Goal: Task Accomplishment & Management: Complete application form

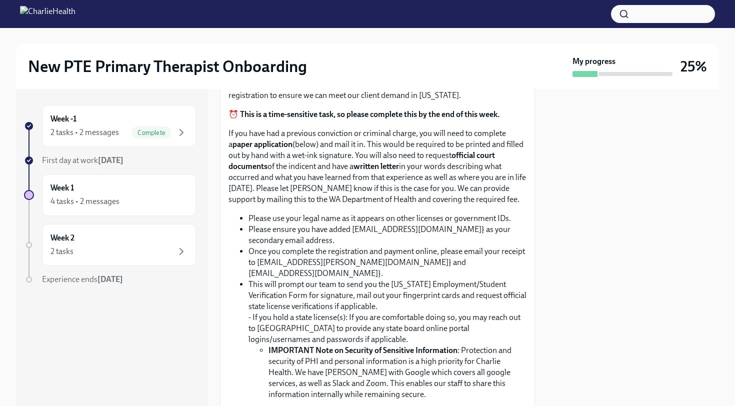
scroll to position [679, 0]
click at [0, 0] on input "Upload CPR/First Aid Training Certificate" at bounding box center [0, 0] width 0 height 0
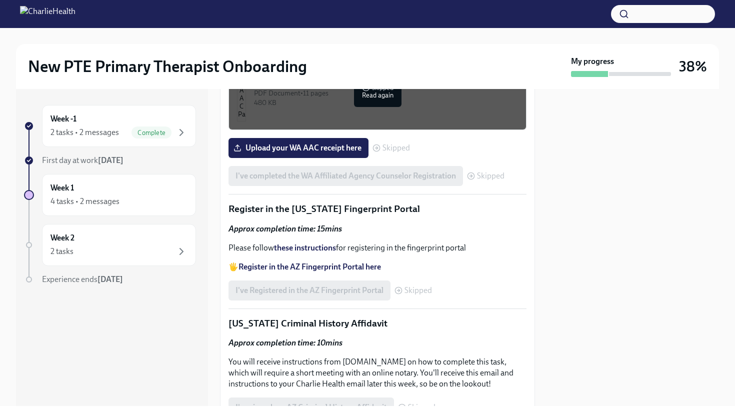
scroll to position [1201, 0]
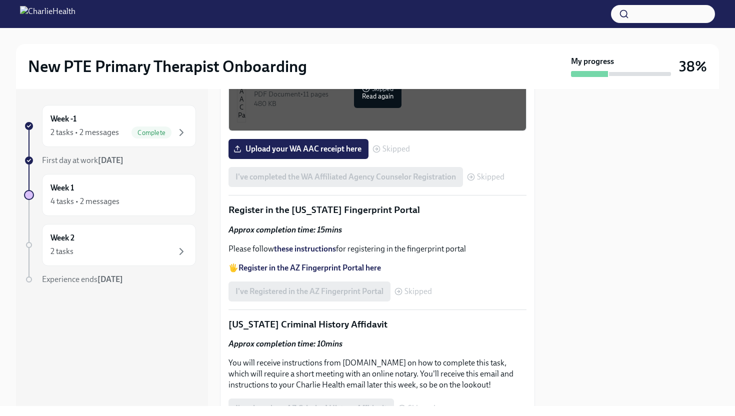
click at [375, 14] on div "PDF Document • 6 pages" at bounding box center [386, 10] width 264 height 10
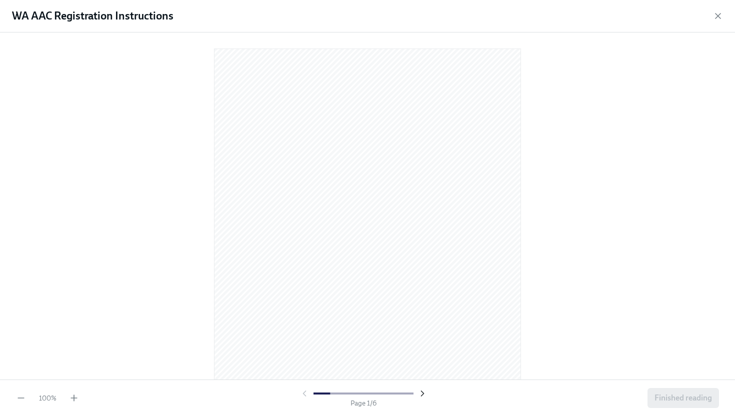
click at [423, 391] on icon "button" at bounding box center [423, 394] width 10 height 10
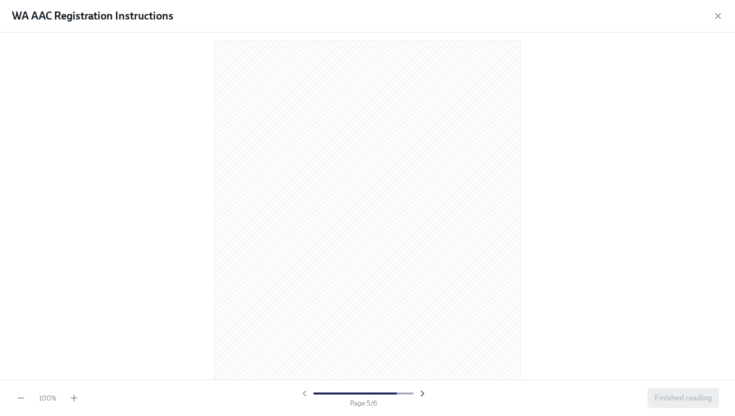
scroll to position [1629, 0]
click at [713, 15] on div "WA AAC Registration Instructions" at bounding box center [367, 16] width 735 height 33
click at [718, 16] on icon "button" at bounding box center [718, 16] width 5 height 5
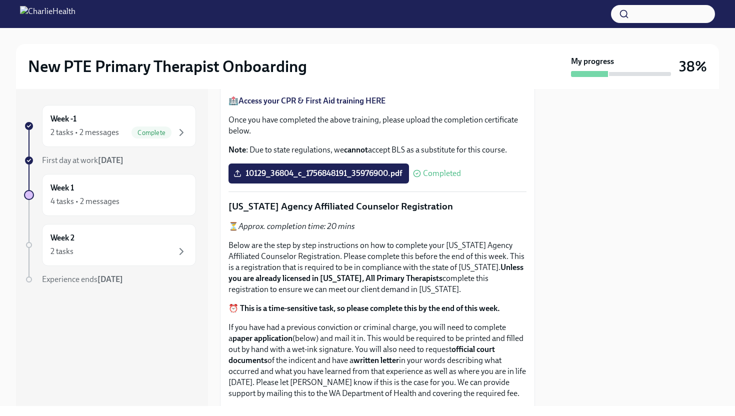
scroll to position [0, 0]
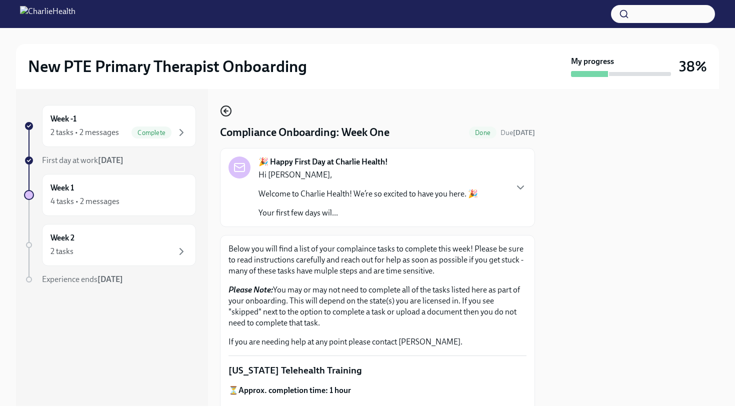
click at [224, 111] on icon "button" at bounding box center [225, 111] width 2 height 4
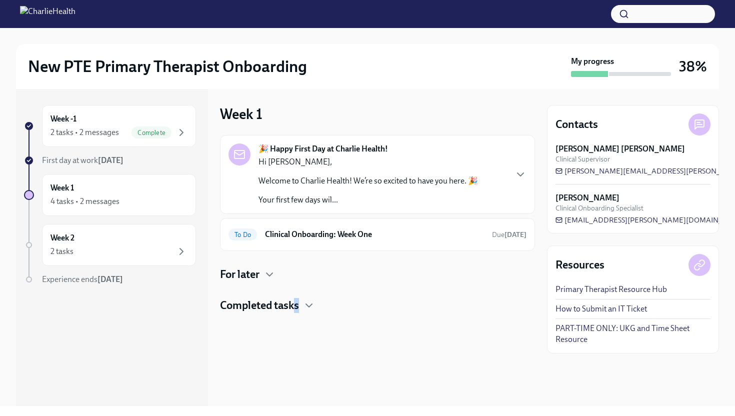
click at [298, 307] on h4 "Completed tasks" at bounding box center [259, 305] width 79 height 15
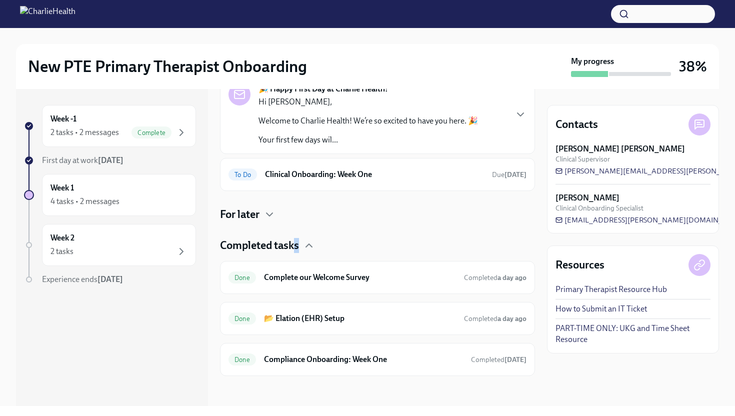
scroll to position [62, 0]
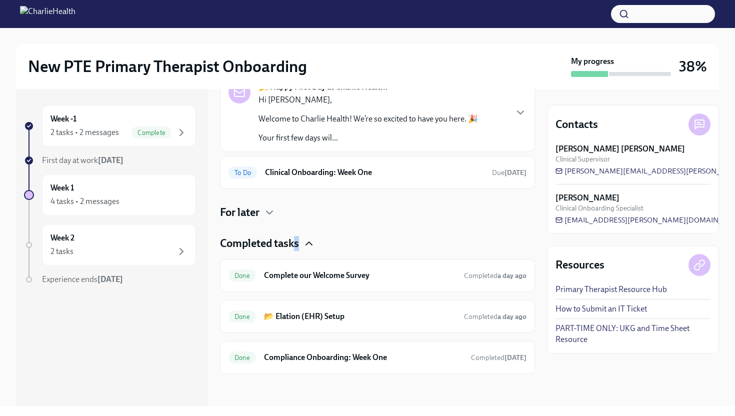
click at [309, 244] on icon "button" at bounding box center [309, 244] width 12 height 12
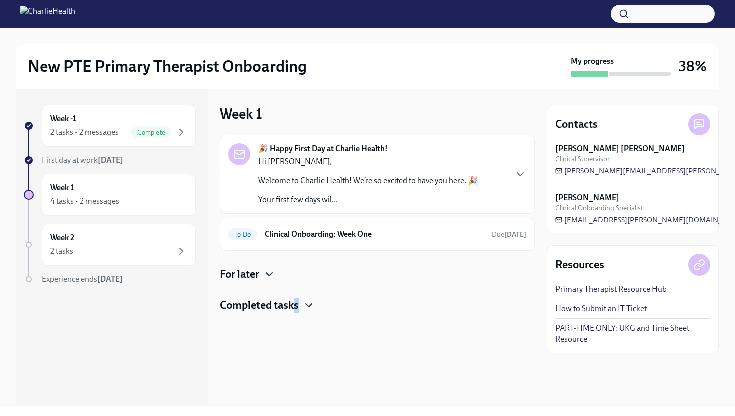
click at [270, 273] on icon "button" at bounding box center [270, 275] width 12 height 12
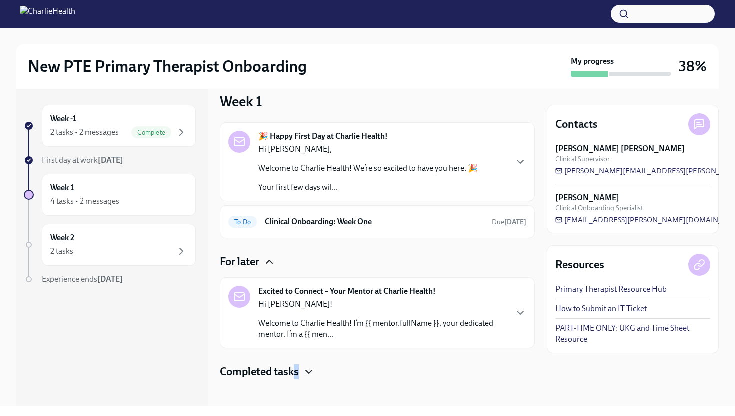
scroll to position [18, 0]
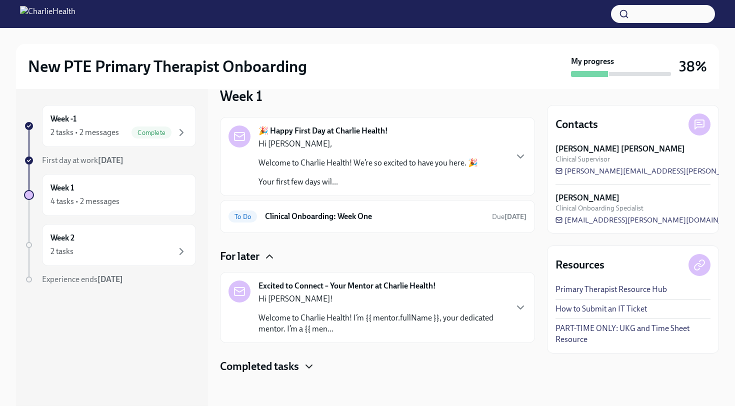
click at [295, 297] on p "Hi Sarah!" at bounding box center [383, 299] width 248 height 11
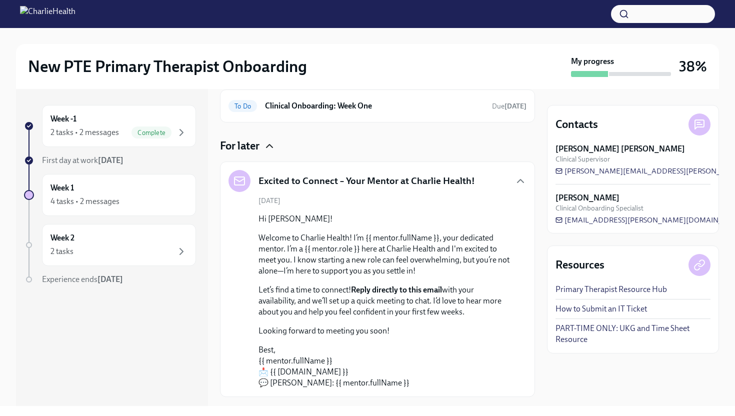
scroll to position [143, 0]
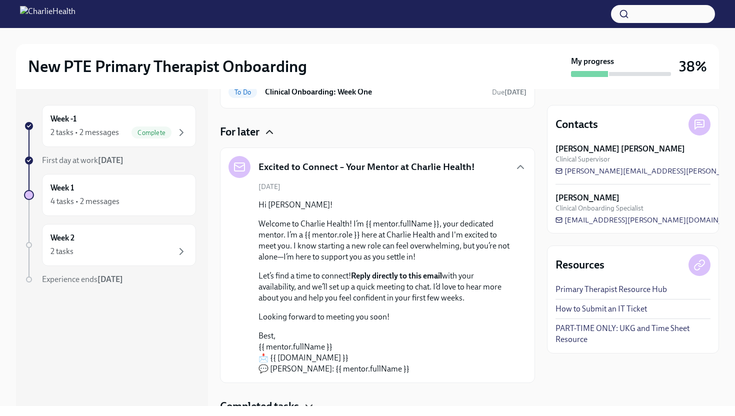
click at [251, 133] on h4 "For later" at bounding box center [240, 132] width 40 height 15
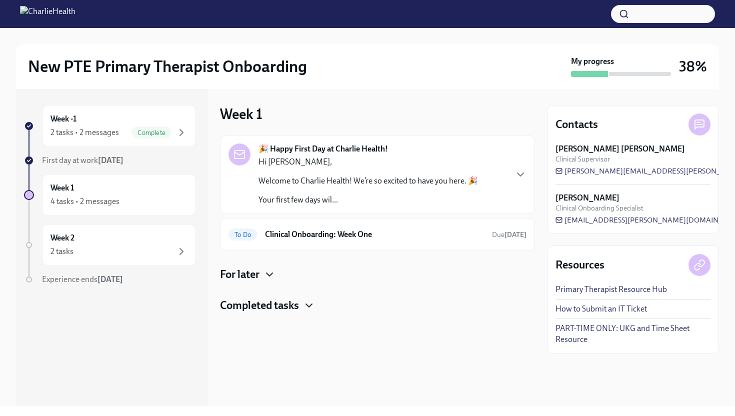
click at [287, 303] on h4 "Completed tasks" at bounding box center [259, 305] width 79 height 15
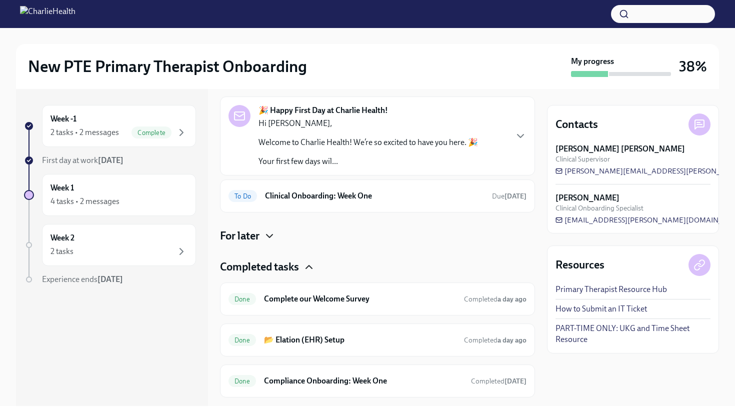
scroll to position [62, 0]
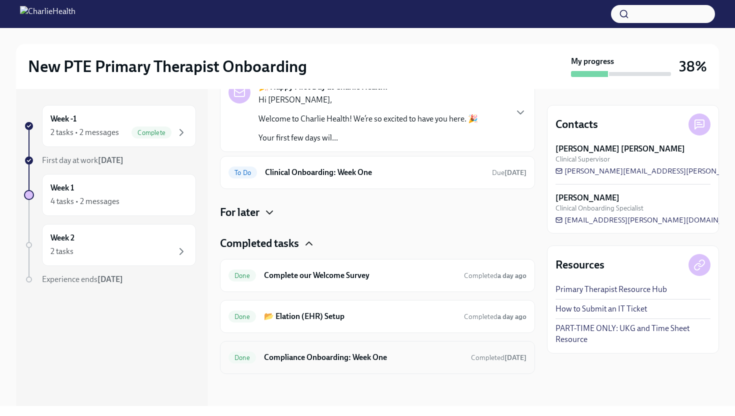
click at [298, 354] on h6 "Compliance Onboarding: Week One" at bounding box center [363, 357] width 199 height 11
